Goal: Information Seeking & Learning: Check status

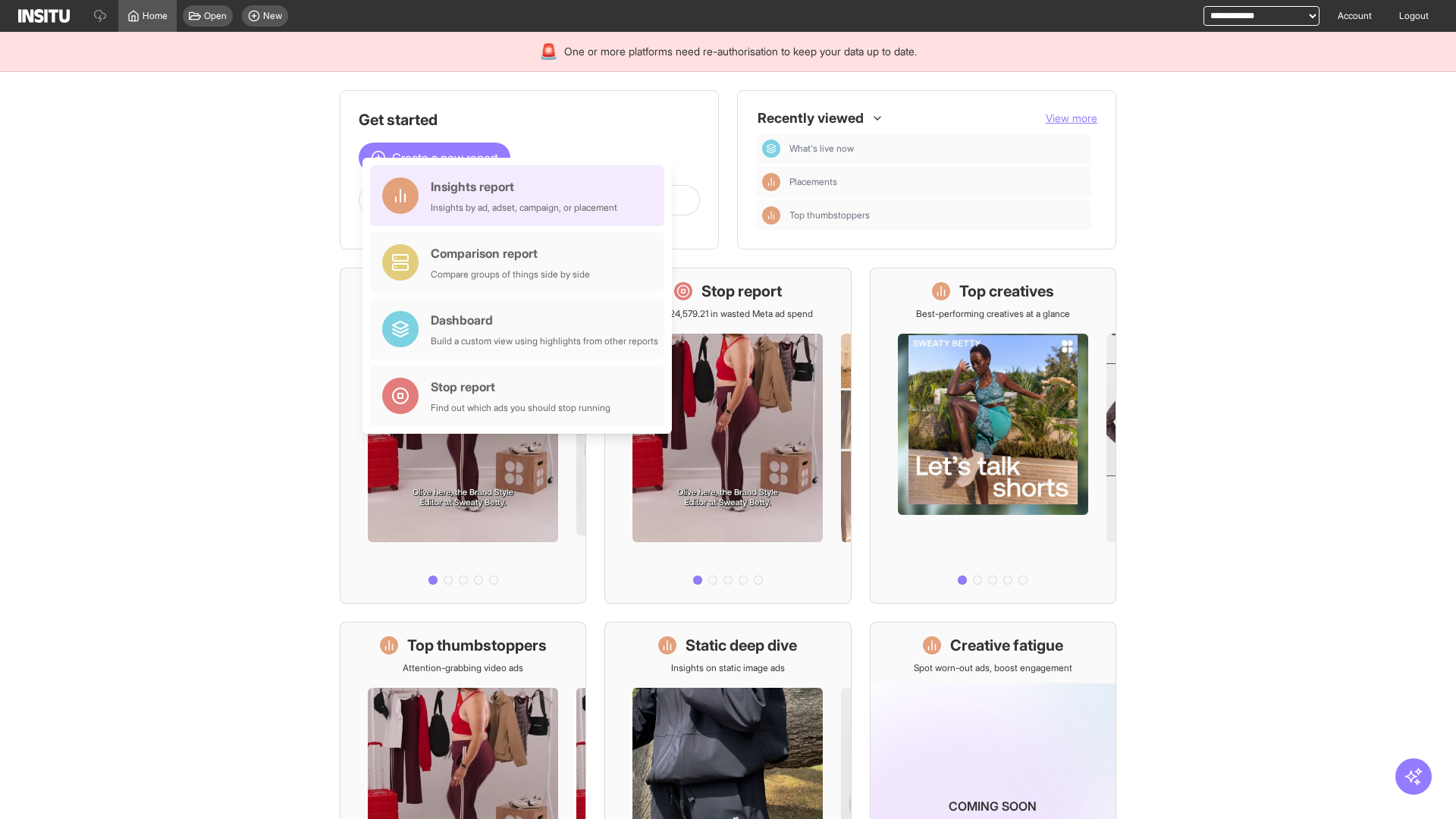
click at [521, 196] on div "Insights report Insights by ad, adset, campaign, or placement" at bounding box center [524, 196] width 186 height 36
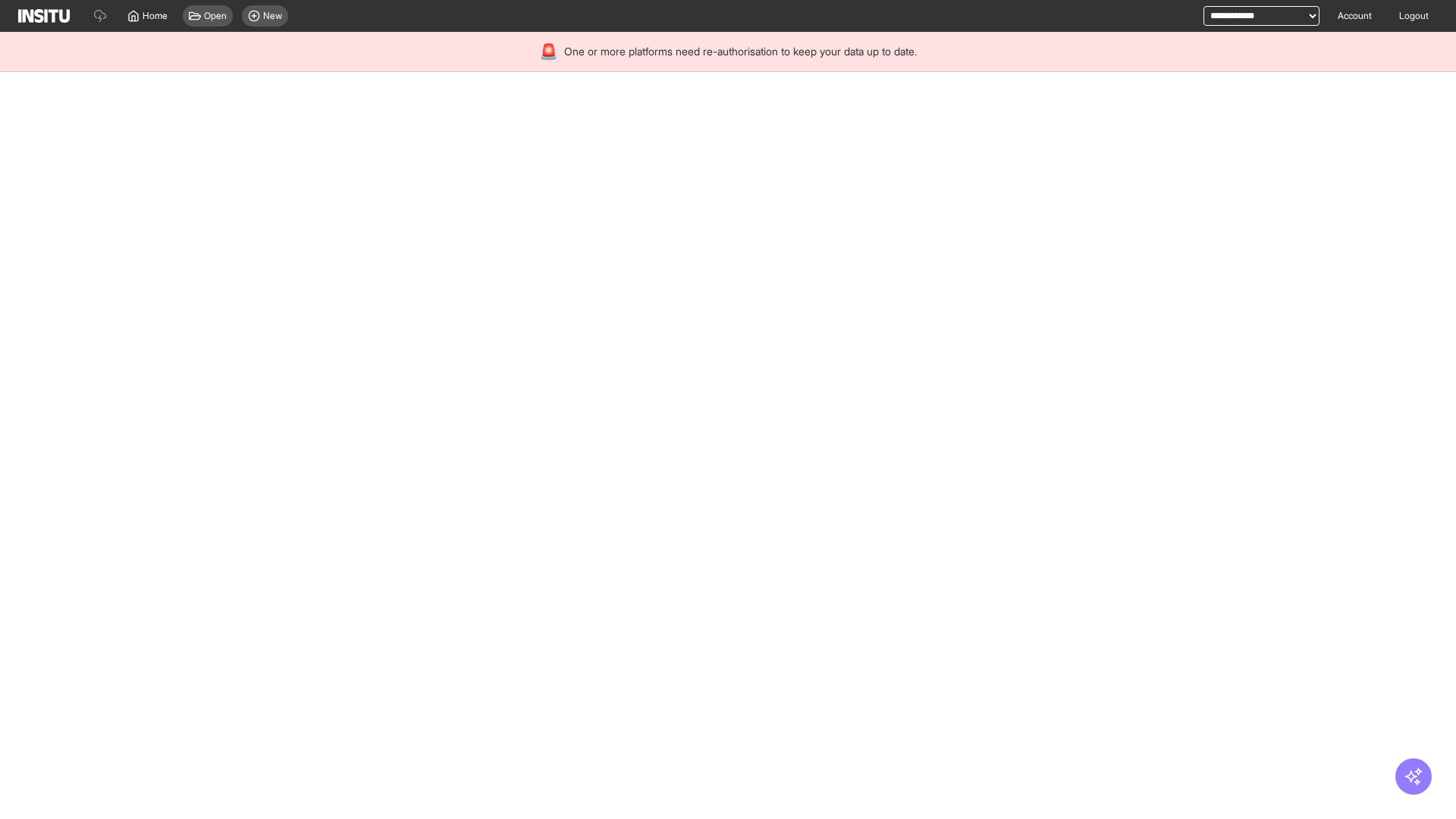
select select "**"
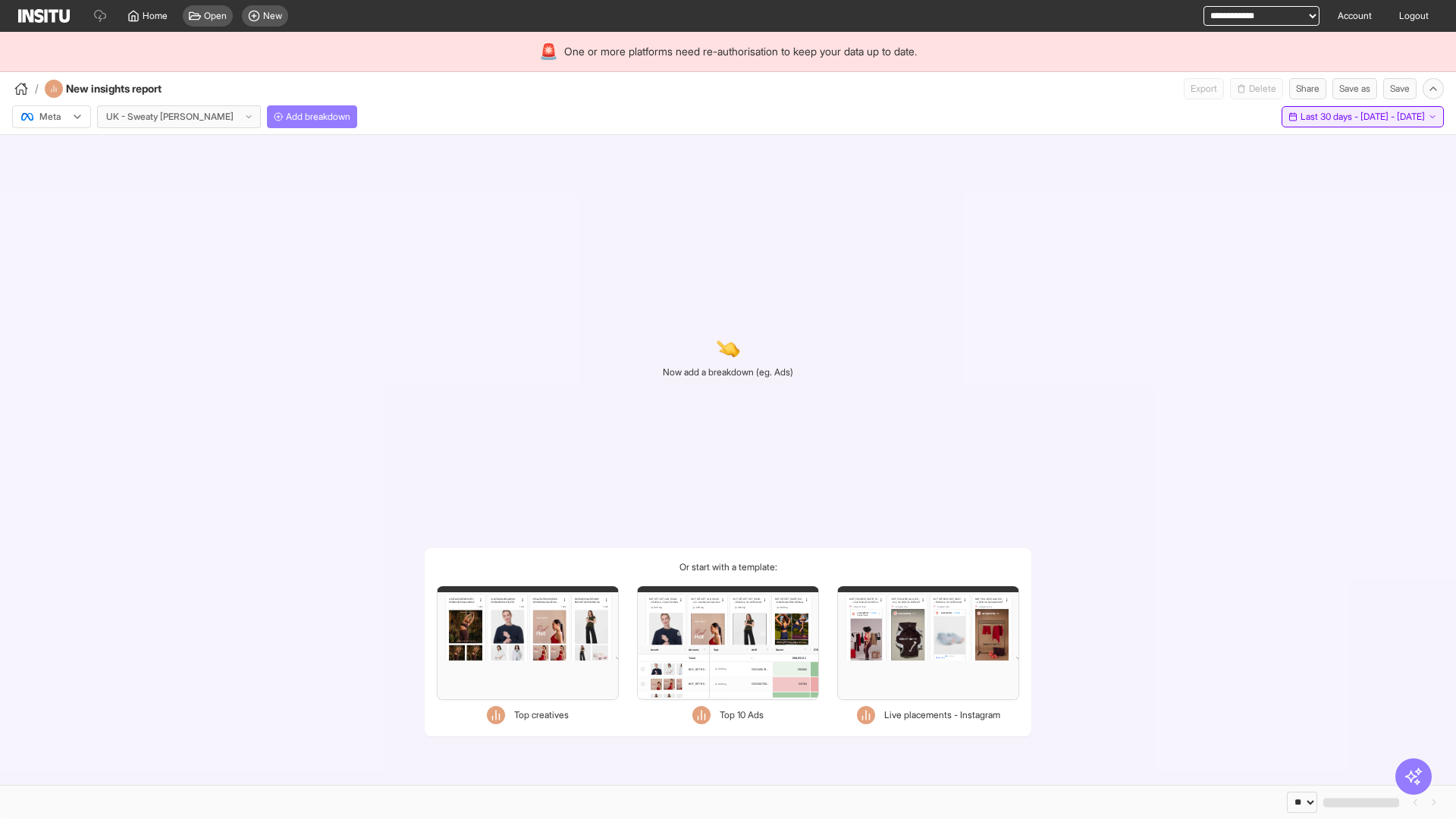
click at [1327, 117] on span "Last 30 days - [DATE] - [DATE]" at bounding box center [1363, 116] width 125 height 12
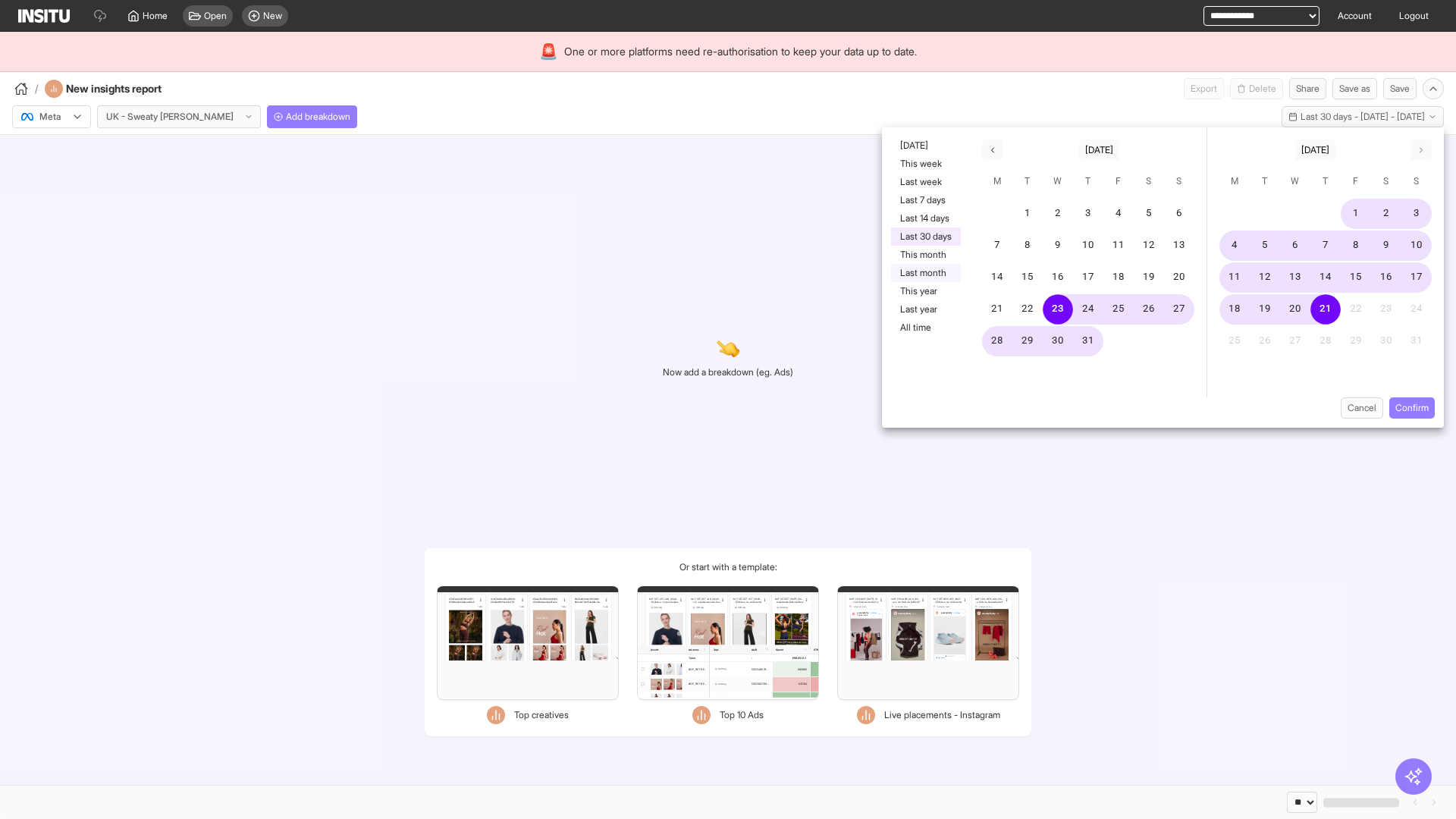
click at [924, 273] on button "Last month" at bounding box center [925, 273] width 70 height 18
